Goal: Obtain resource: Download file/media

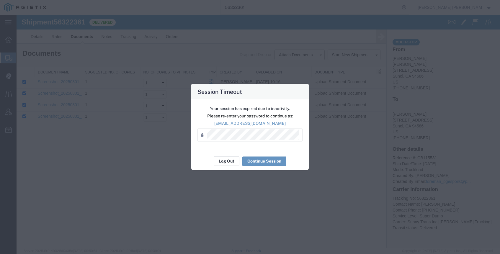
click at [235, 162] on button "Log Out" at bounding box center [227, 160] width 26 height 9
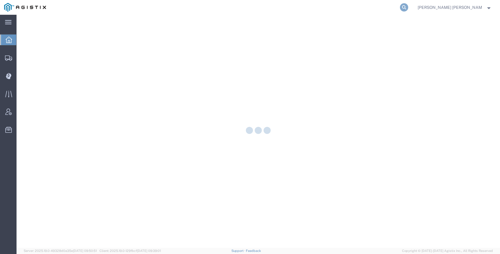
click at [408, 6] on icon at bounding box center [404, 7] width 8 height 8
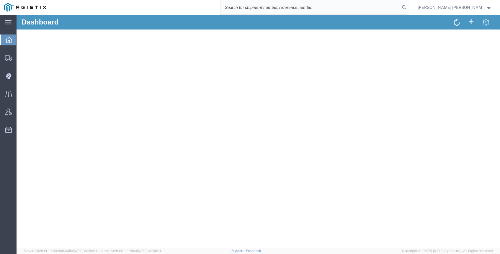
click at [381, 9] on input "search" at bounding box center [311, 7] width 180 height 14
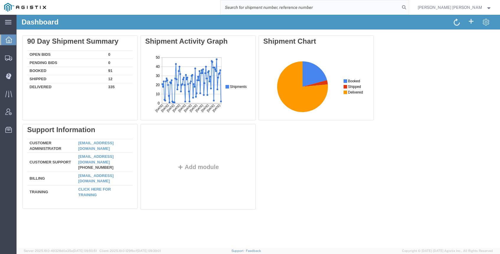
click at [381, 9] on input "search" at bounding box center [311, 7] width 180 height 14
paste input "56767729"
type input "56767729"
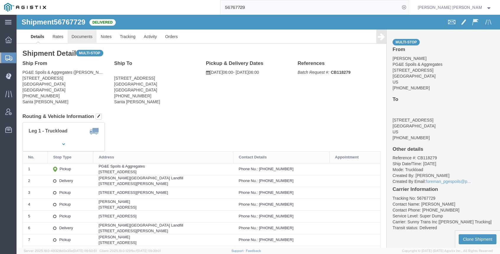
click link "Documents"
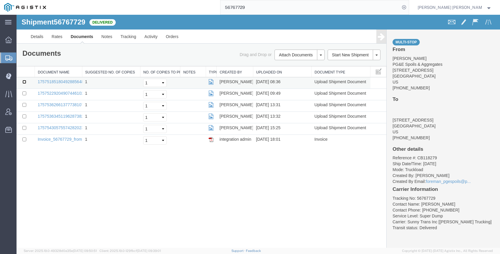
click at [26, 82] on input "checkbox" at bounding box center [24, 82] width 4 height 4
checkbox input "true"
click at [25, 93] on input "checkbox" at bounding box center [24, 94] width 4 height 4
checkbox input "true"
click at [25, 104] on input "checkbox" at bounding box center [24, 105] width 4 height 4
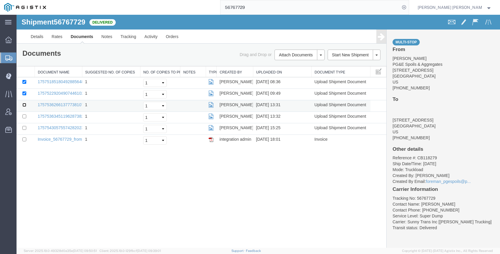
checkbox input "true"
click at [25, 117] on input "checkbox" at bounding box center [24, 117] width 4 height 4
checkbox input "true"
click at [25, 126] on input "checkbox" at bounding box center [24, 128] width 4 height 4
checkbox input "true"
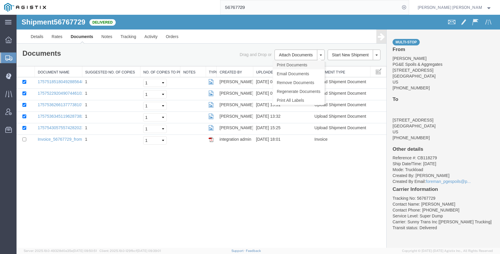
click at [300, 63] on link "Print Documents" at bounding box center [298, 65] width 51 height 9
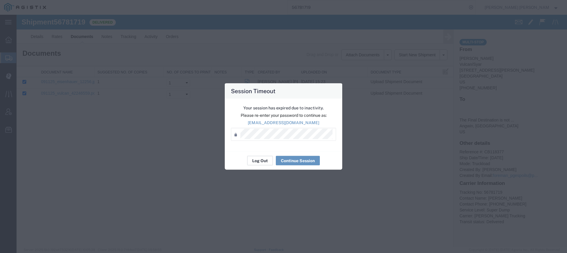
click at [269, 163] on button "Log Out" at bounding box center [260, 160] width 26 height 9
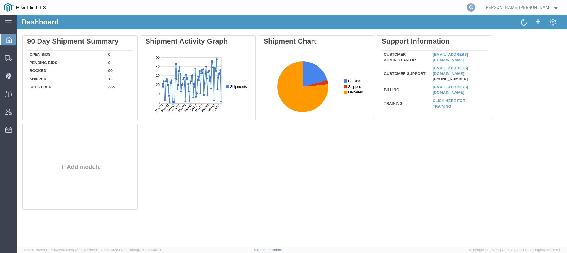
click at [475, 7] on icon at bounding box center [471, 7] width 8 height 8
click at [457, 8] on input "search" at bounding box center [377, 7] width 180 height 14
paste input "56783409"
type input "56783409"
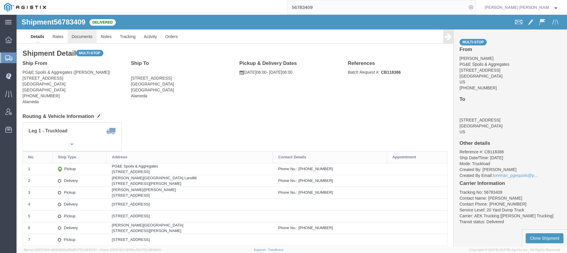
click link "Documents"
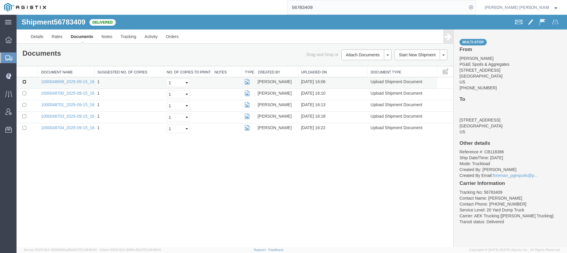
click at [24, 82] on input "checkbox" at bounding box center [24, 82] width 4 height 4
checkbox input "true"
click at [20, 93] on td at bounding box center [28, 95] width 22 height 12
click at [23, 94] on input "checkbox" at bounding box center [24, 94] width 4 height 4
checkbox input "true"
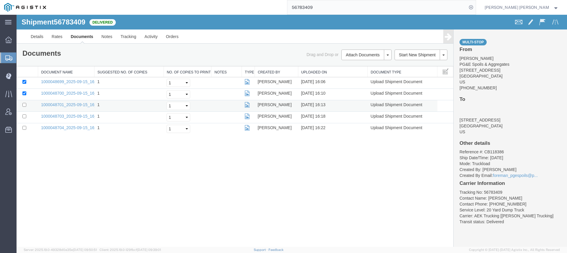
click at [26, 102] on td at bounding box center [28, 106] width 22 height 12
click at [25, 107] on input "checkbox" at bounding box center [24, 105] width 4 height 4
checkbox input "true"
click at [25, 116] on input "checkbox" at bounding box center [24, 117] width 4 height 4
click at [25, 118] on input "checkbox" at bounding box center [24, 117] width 4 height 4
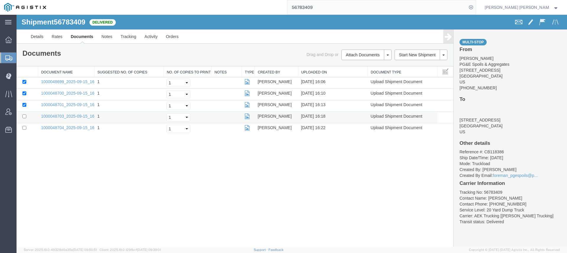
click at [27, 117] on td at bounding box center [28, 118] width 22 height 12
click at [25, 117] on input "checkbox" at bounding box center [24, 117] width 4 height 4
checkbox input "true"
click at [25, 128] on input "checkbox" at bounding box center [24, 128] width 4 height 4
checkbox input "true"
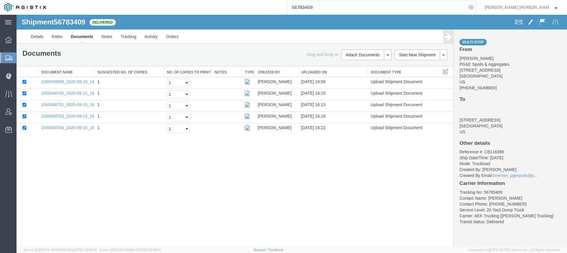
click at [17, 15] on link "Print Documents" at bounding box center [17, 15] width 0 height 0
